Goal: Browse casually

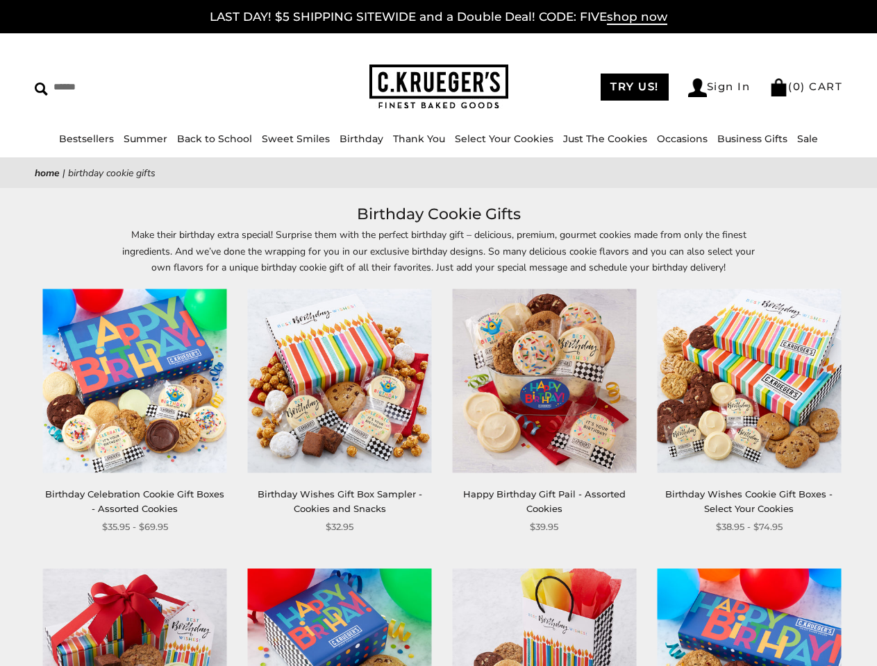
click at [438, 333] on div "**********" at bounding box center [533, 411] width 205 height 245
click at [127, 87] on input "Search" at bounding box center [127, 87] width 185 height 22
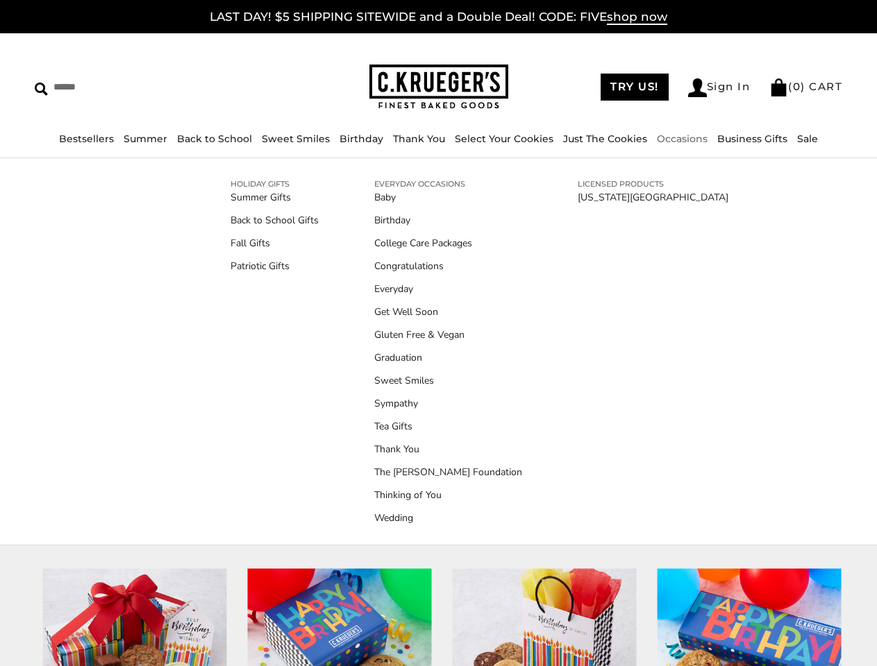
click at [677, 139] on link "Occasions" at bounding box center [682, 139] width 51 height 12
click at [438, 434] on ul "Baby Birthday College Care Packages Congratulations Everyday Get Well Soon Glut…" at bounding box center [448, 357] width 148 height 335
